Goal: Communication & Community: Participate in discussion

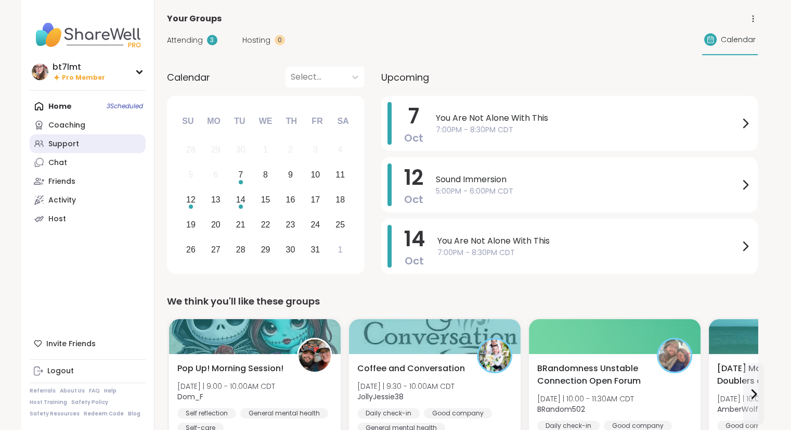
click at [54, 139] on div "Support" at bounding box center [63, 144] width 31 height 10
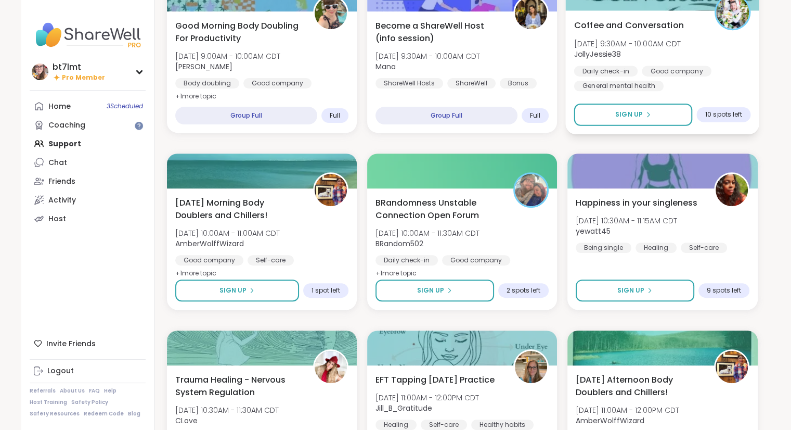
scroll to position [364, 0]
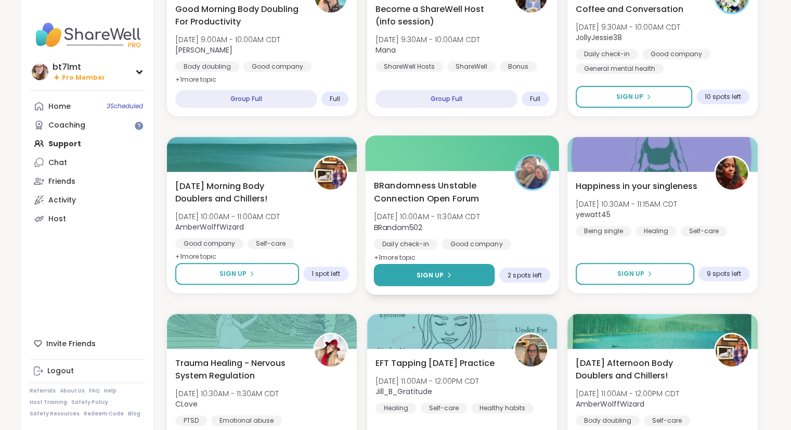
click at [444, 271] on div "Sign Up" at bounding box center [434, 274] width 36 height 9
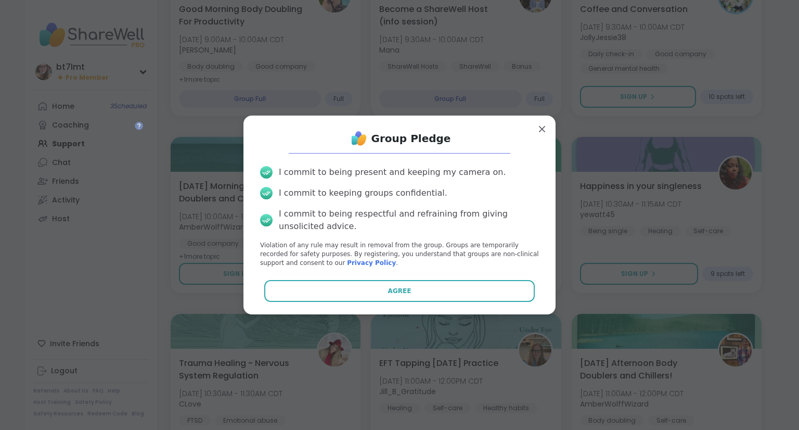
click at [474, 290] on button "Agree" at bounding box center [399, 291] width 271 height 22
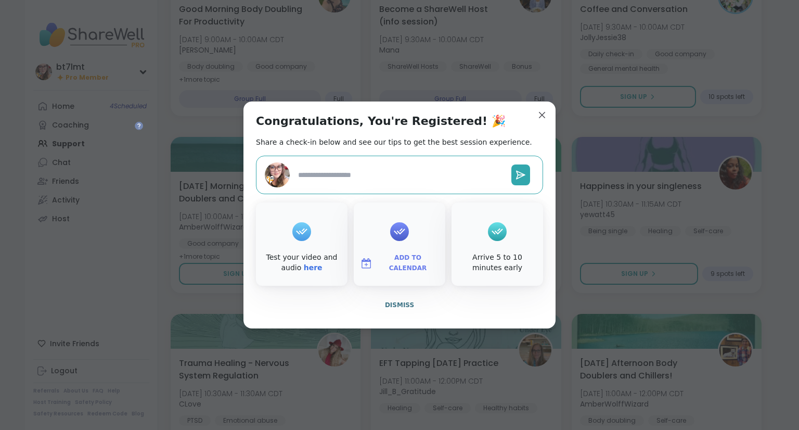
click at [392, 302] on span "Dismiss" at bounding box center [399, 304] width 29 height 7
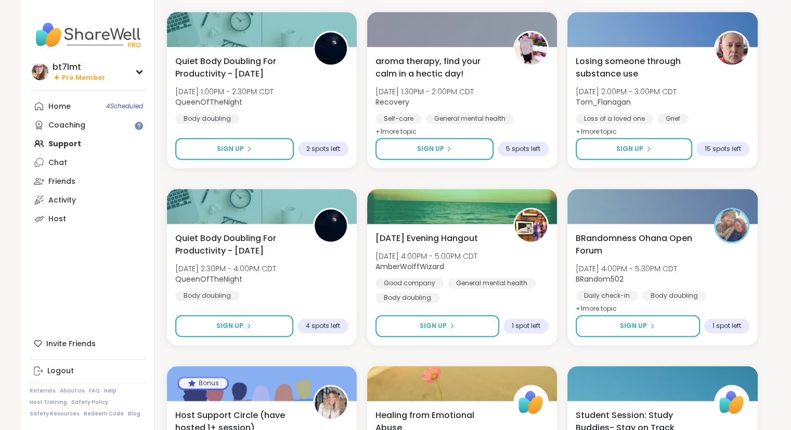
scroll to position [1249, 0]
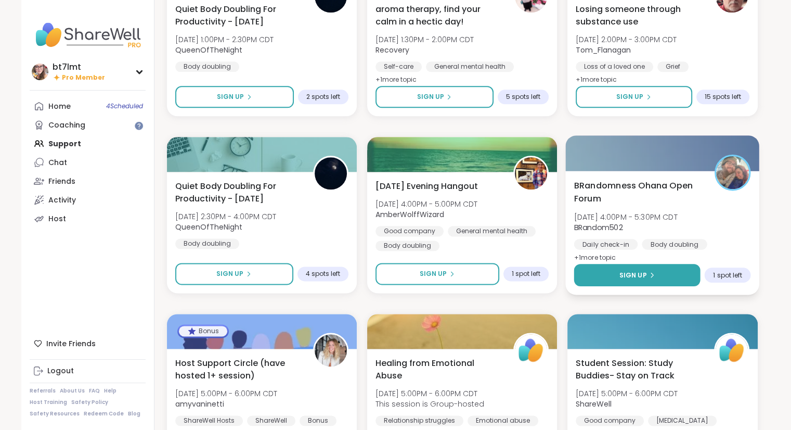
click at [599, 280] on button "Sign Up" at bounding box center [637, 275] width 126 height 22
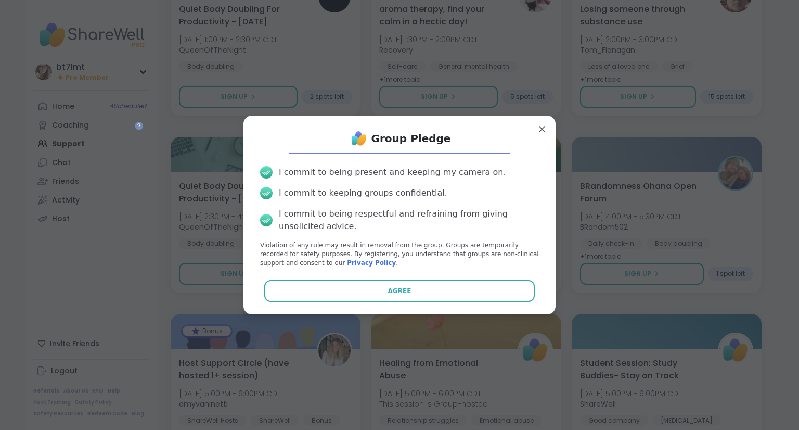
click at [511, 303] on div "Group Pledge I commit to being present and keeping my camera on. I commit to ke…" at bounding box center [400, 215] width 296 height 182
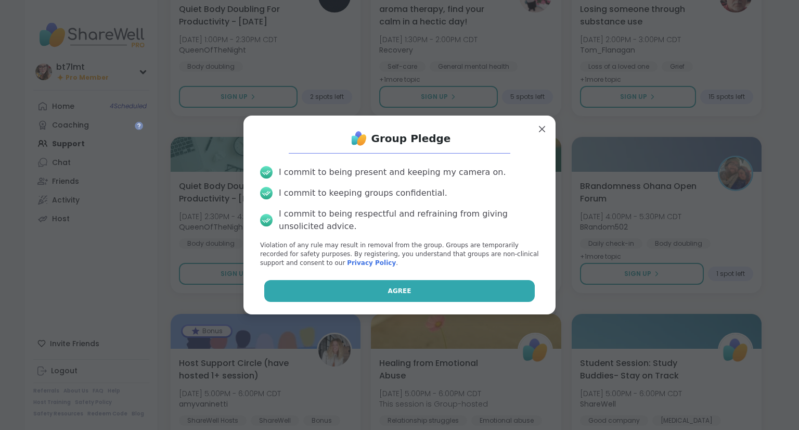
click at [509, 293] on button "Agree" at bounding box center [399, 291] width 271 height 22
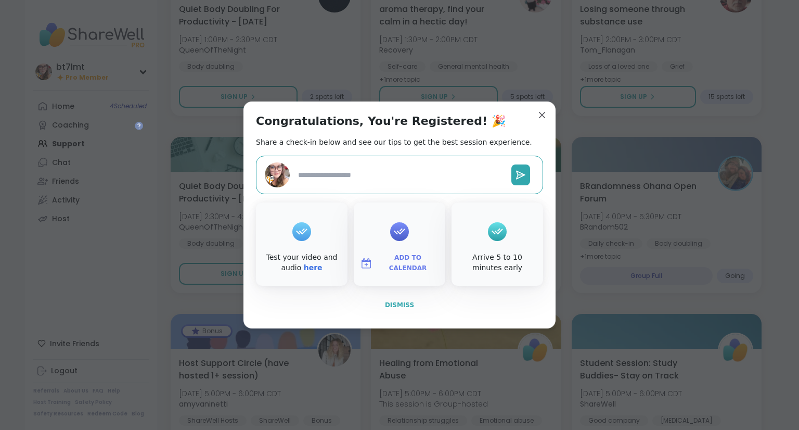
click at [404, 302] on span "Dismiss" at bounding box center [399, 304] width 29 height 7
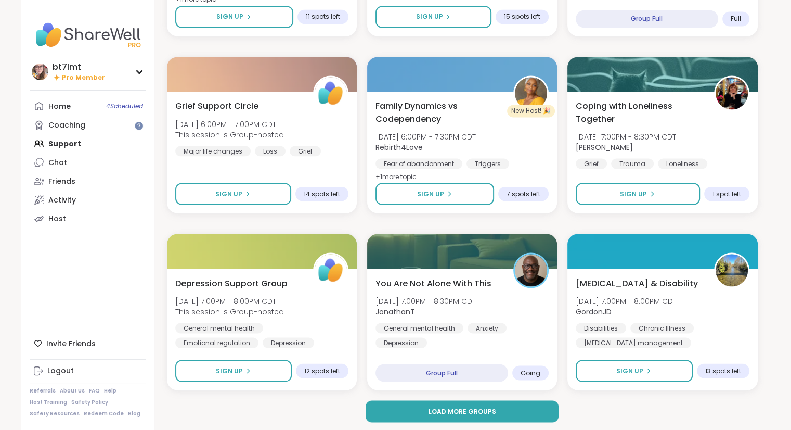
scroll to position [1862, 0]
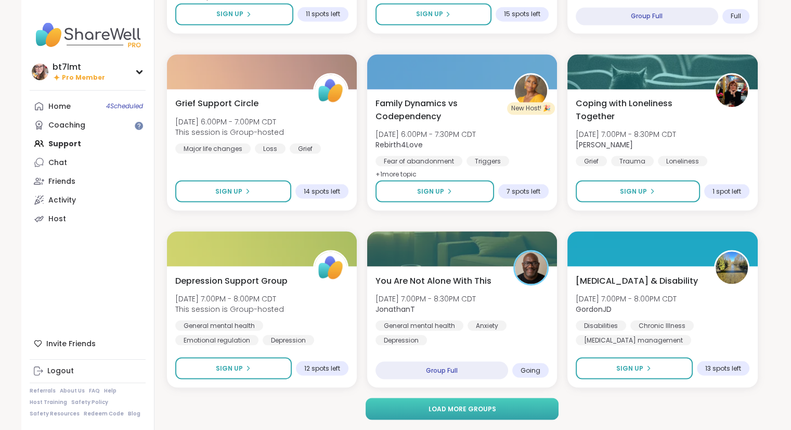
click at [516, 407] on button "Load more groups" at bounding box center [462, 408] width 193 height 22
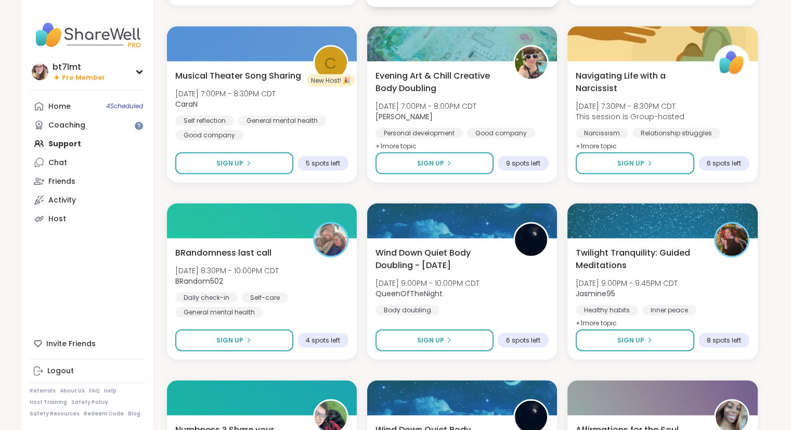
scroll to position [2278, 0]
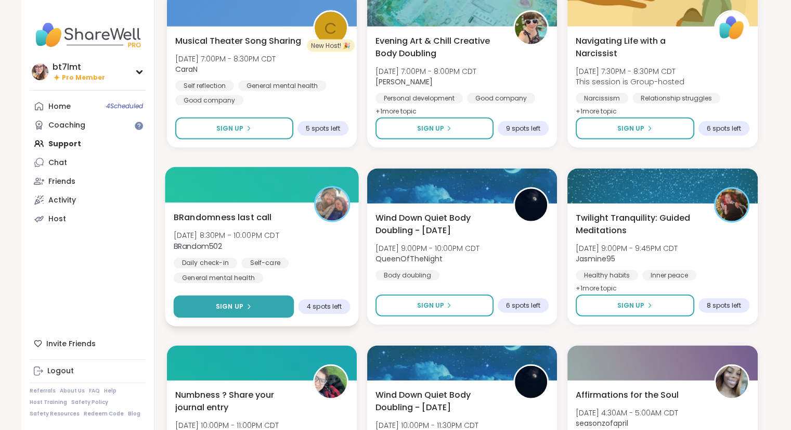
click at [257, 306] on button "Sign Up" at bounding box center [233, 307] width 121 height 22
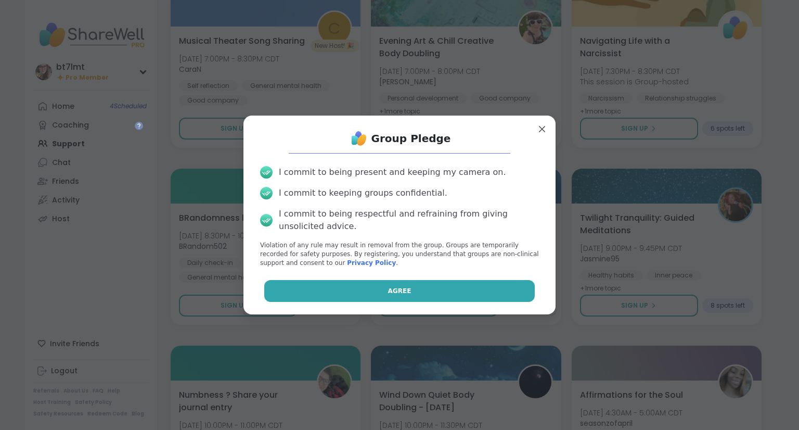
click at [350, 285] on button "Agree" at bounding box center [399, 291] width 271 height 22
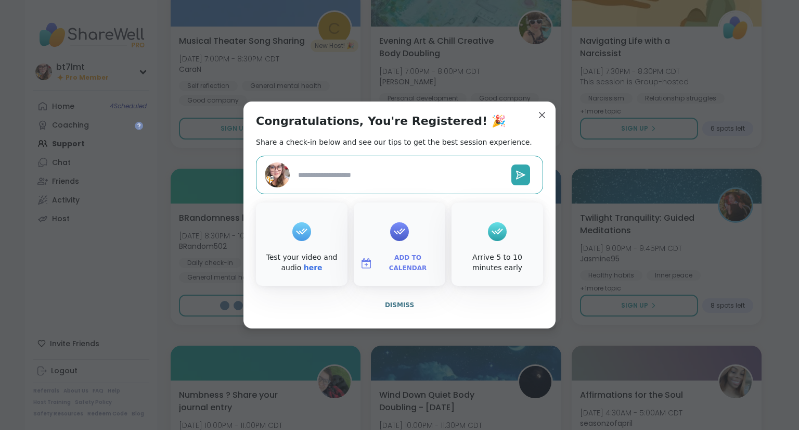
type textarea "*"
click at [400, 301] on span "Dismiss" at bounding box center [399, 304] width 29 height 7
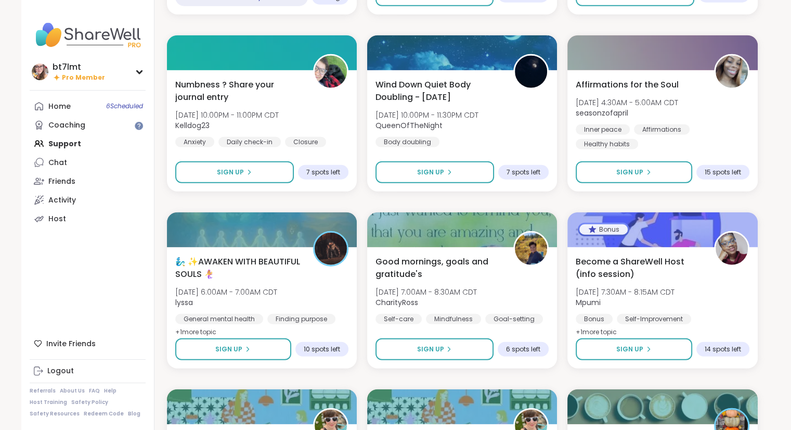
scroll to position [2590, 0]
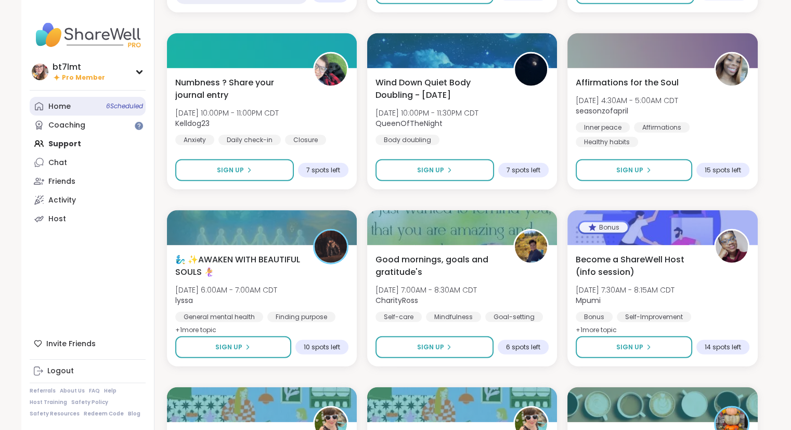
click at [50, 105] on div "Home 6 Scheduled" at bounding box center [59, 106] width 22 height 10
